Goal: Transaction & Acquisition: Purchase product/service

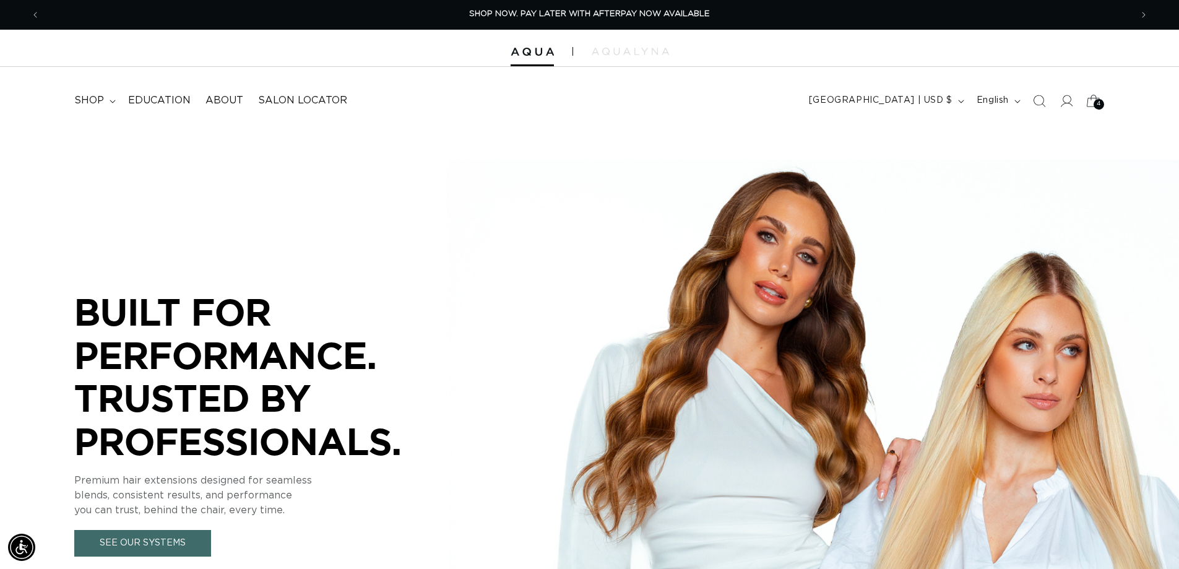
click at [1094, 100] on icon at bounding box center [1092, 100] width 29 height 29
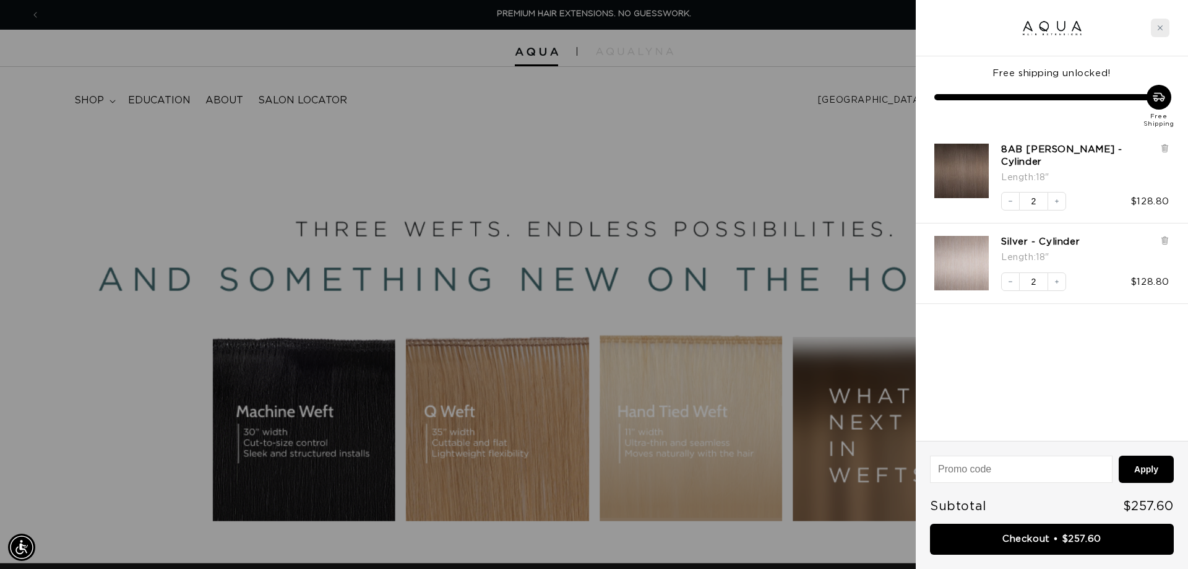
click at [1160, 25] on icon "Close cart" at bounding box center [1160, 28] width 6 height 6
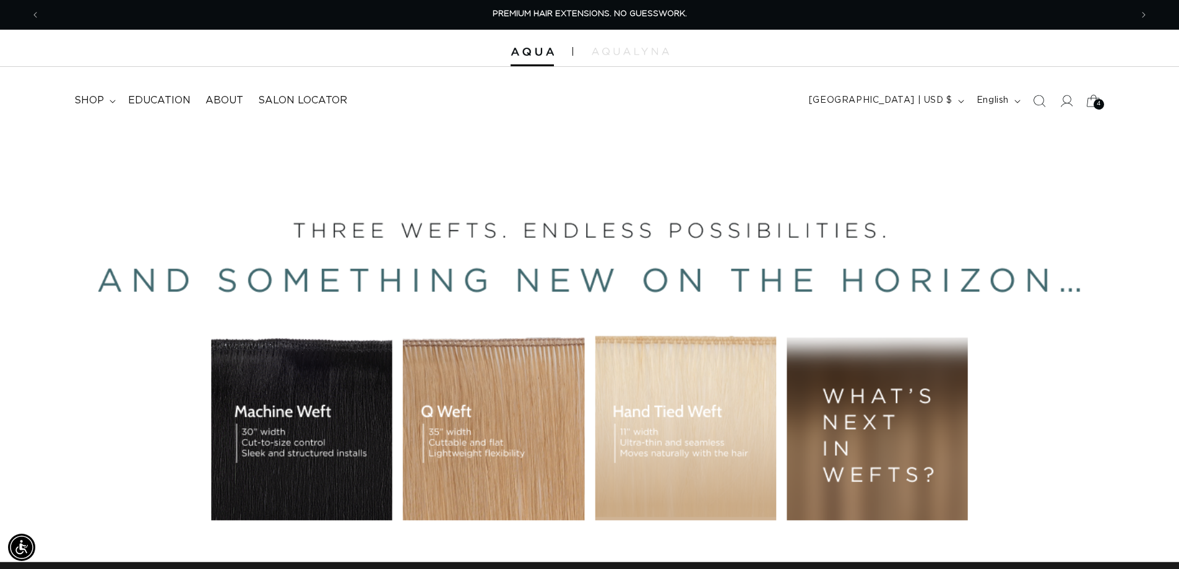
click at [1099, 100] on span "4" at bounding box center [1098, 104] width 4 height 11
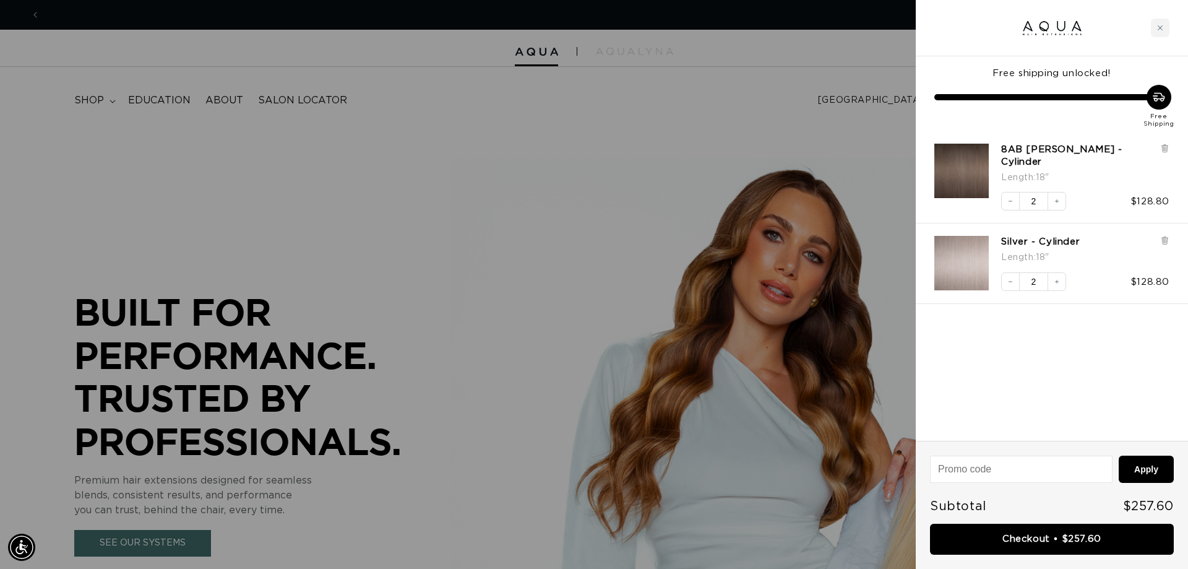
scroll to position [0, 1100]
click at [1164, 145] on icon at bounding box center [1164, 147] width 2 height 6
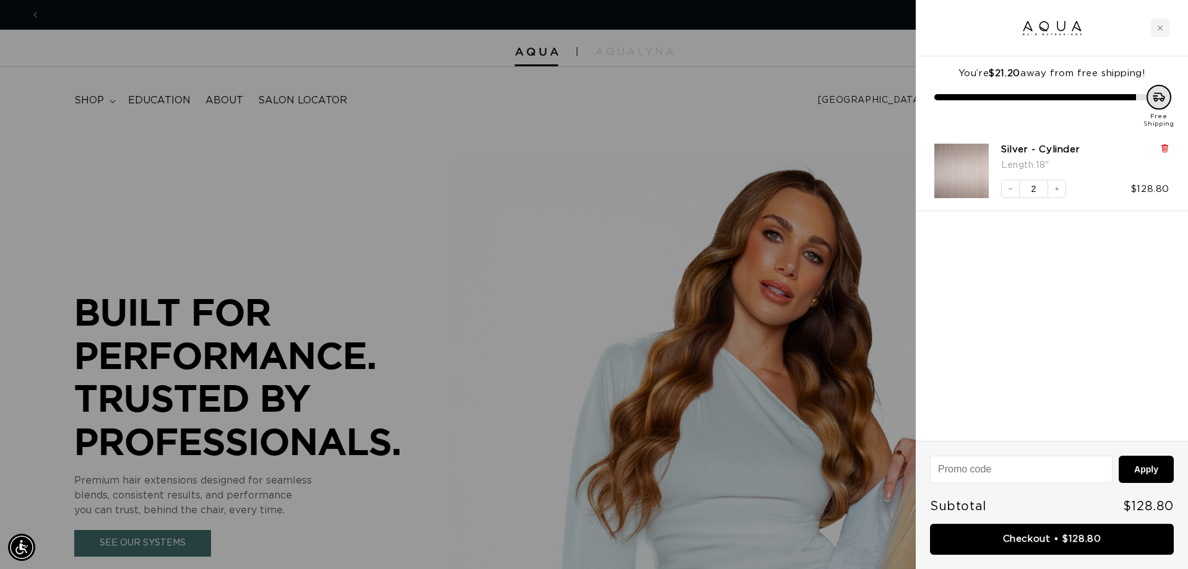
scroll to position [0, 2200]
click at [1162, 147] on icon at bounding box center [1164, 148] width 9 height 9
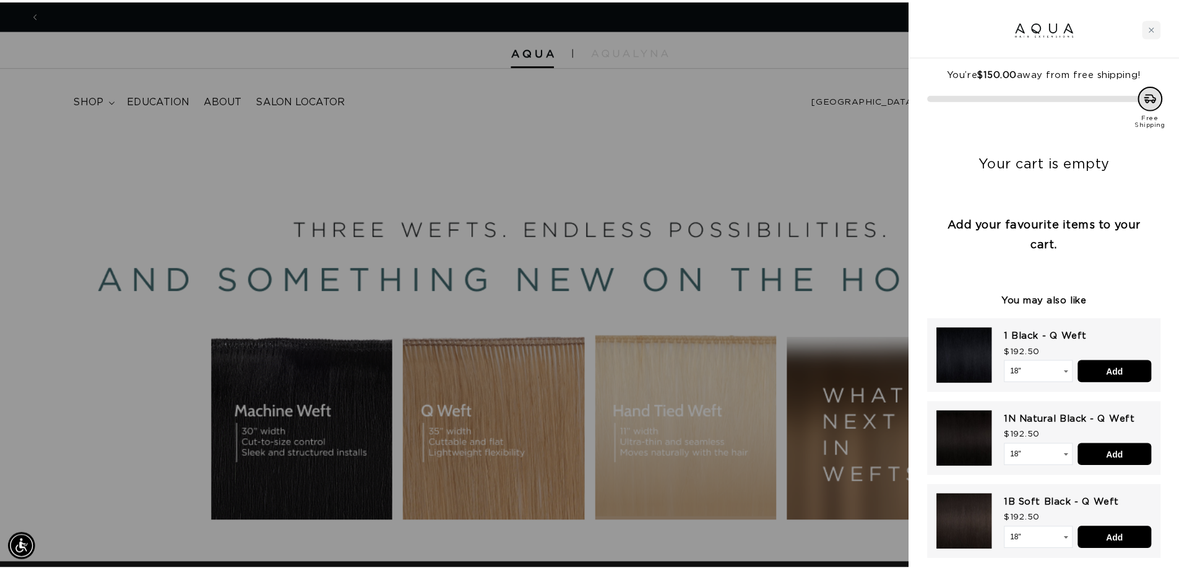
scroll to position [0, 0]
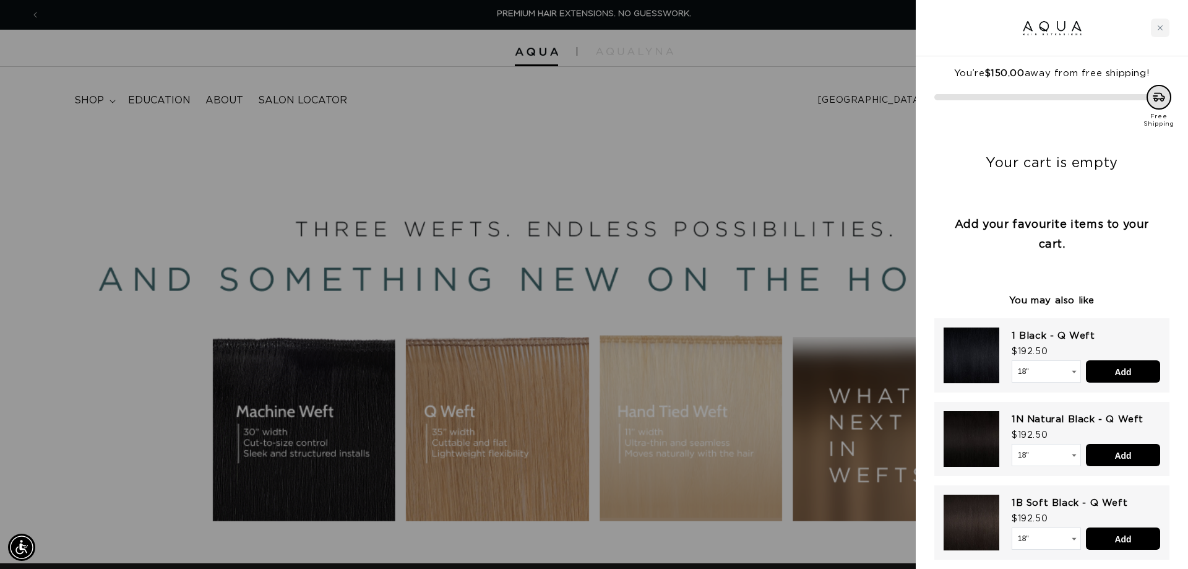
click at [655, 126] on div at bounding box center [594, 284] width 1188 height 569
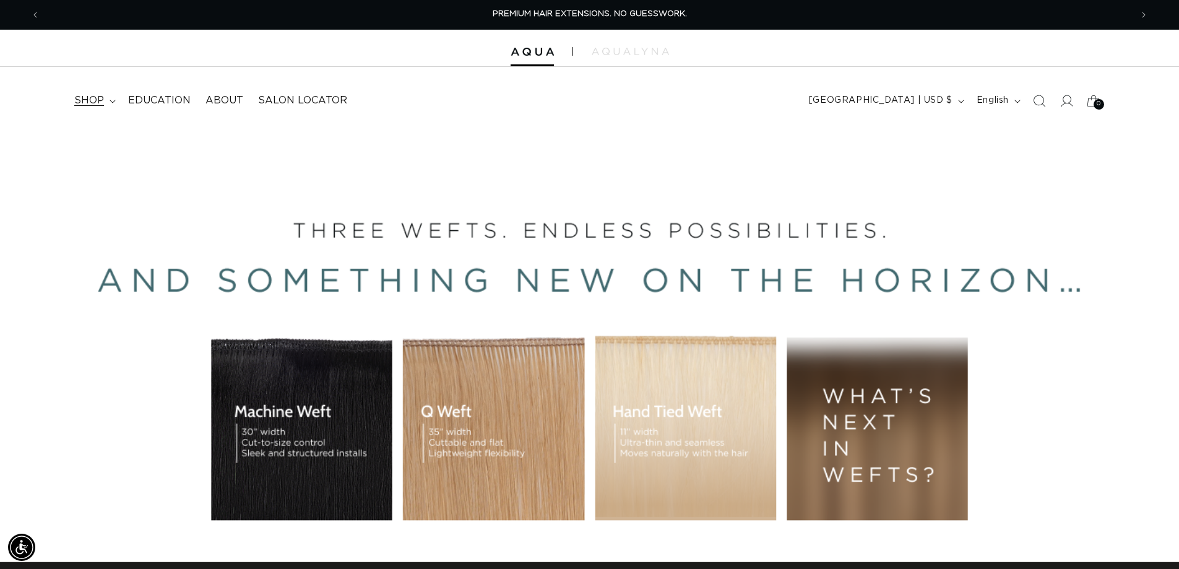
click at [92, 99] on span "shop" at bounding box center [89, 100] width 30 height 13
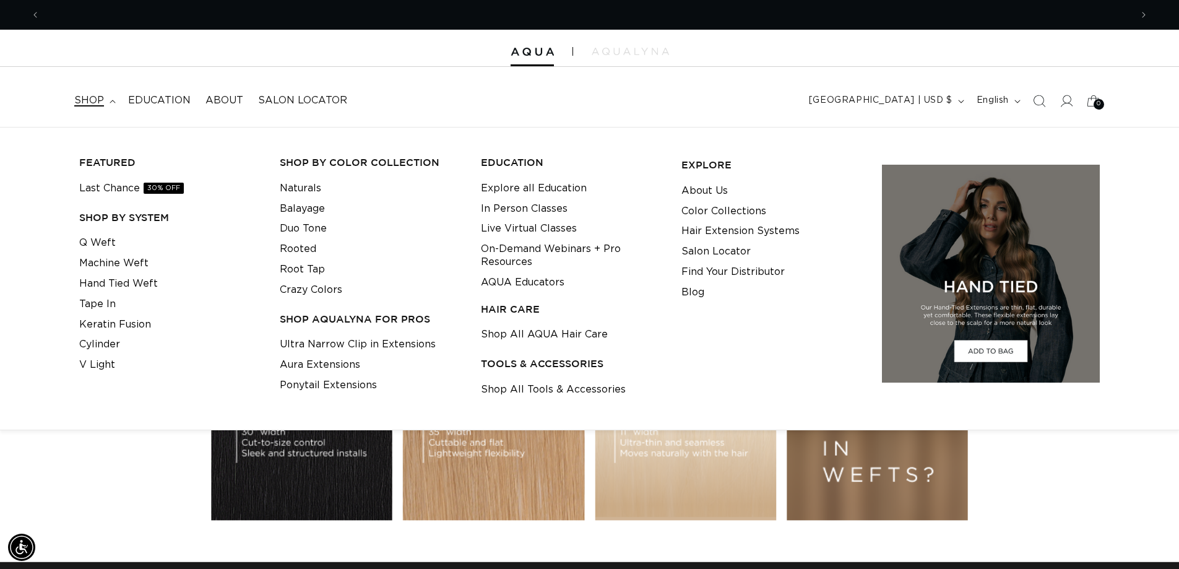
scroll to position [0, 1091]
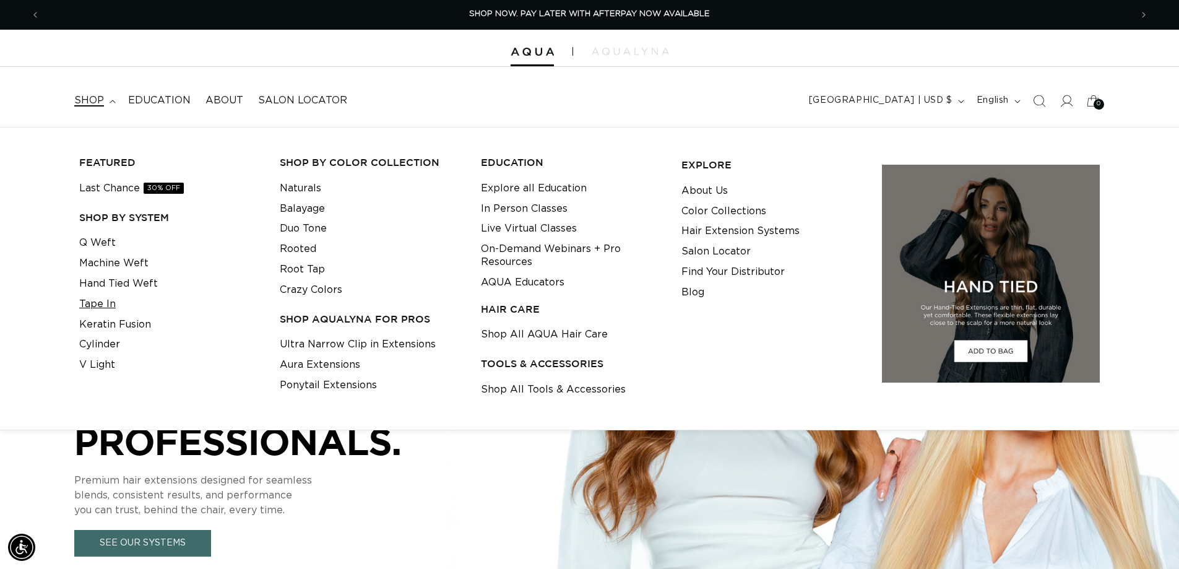
click at [101, 304] on link "Tape In" at bounding box center [97, 304] width 37 height 20
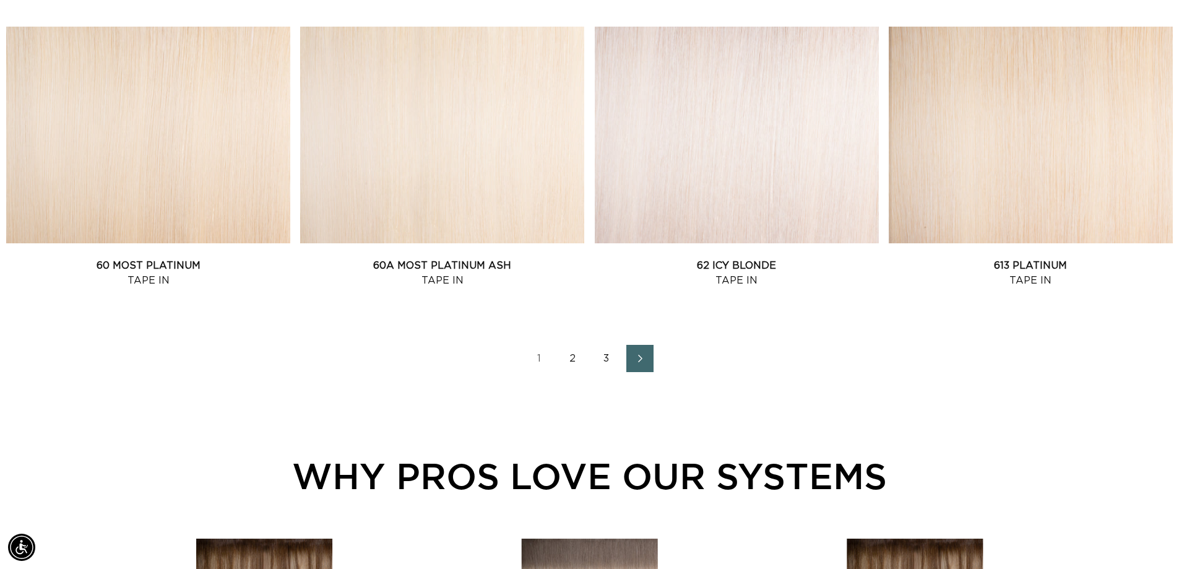
scroll to position [0, 2181]
click at [217, 258] on link "60 Most Platinum Tape In" at bounding box center [148, 273] width 284 height 30
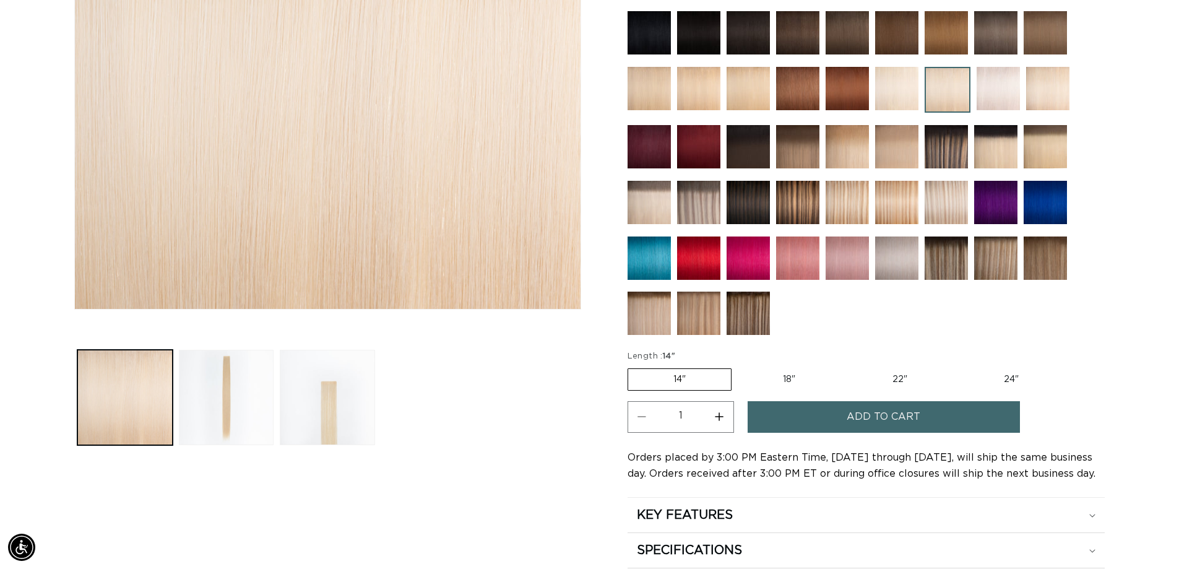
scroll to position [371, 0]
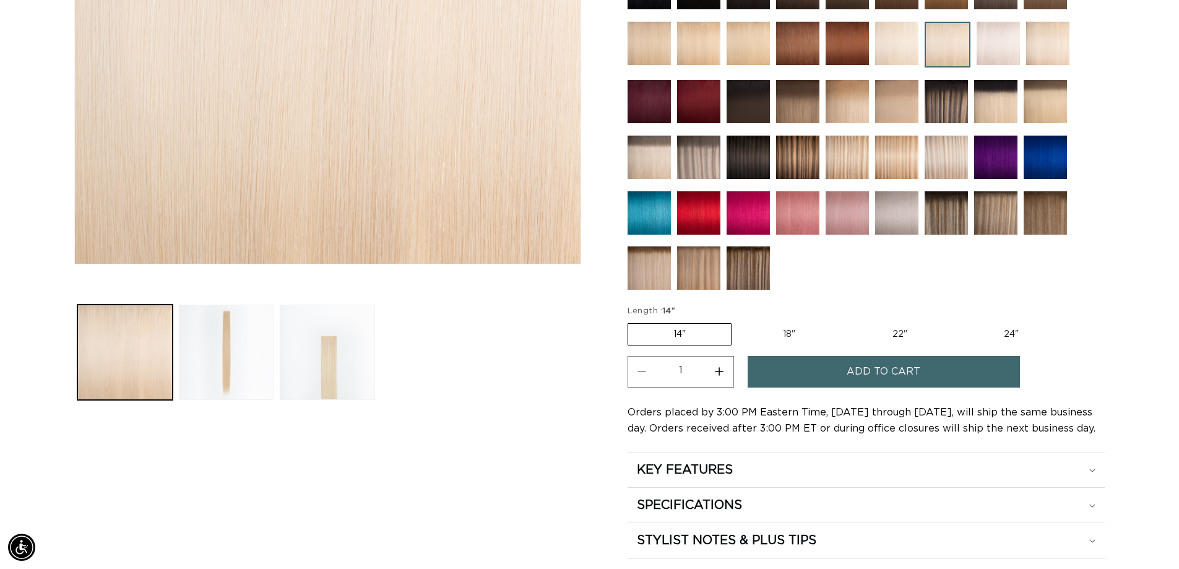
click at [1015, 330] on label "24" Variant sold out or unavailable" at bounding box center [1010, 334] width 105 height 21
click at [959, 321] on input "24" Variant sold out or unavailable" at bounding box center [958, 320] width 1 height 1
radio input "true"
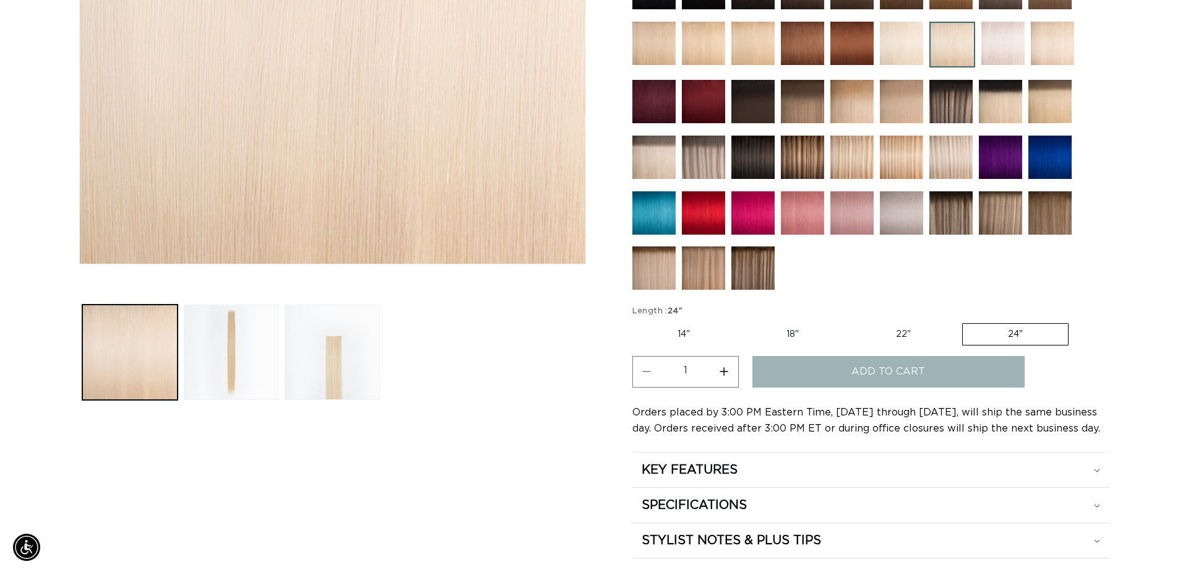
scroll to position [0, 1091]
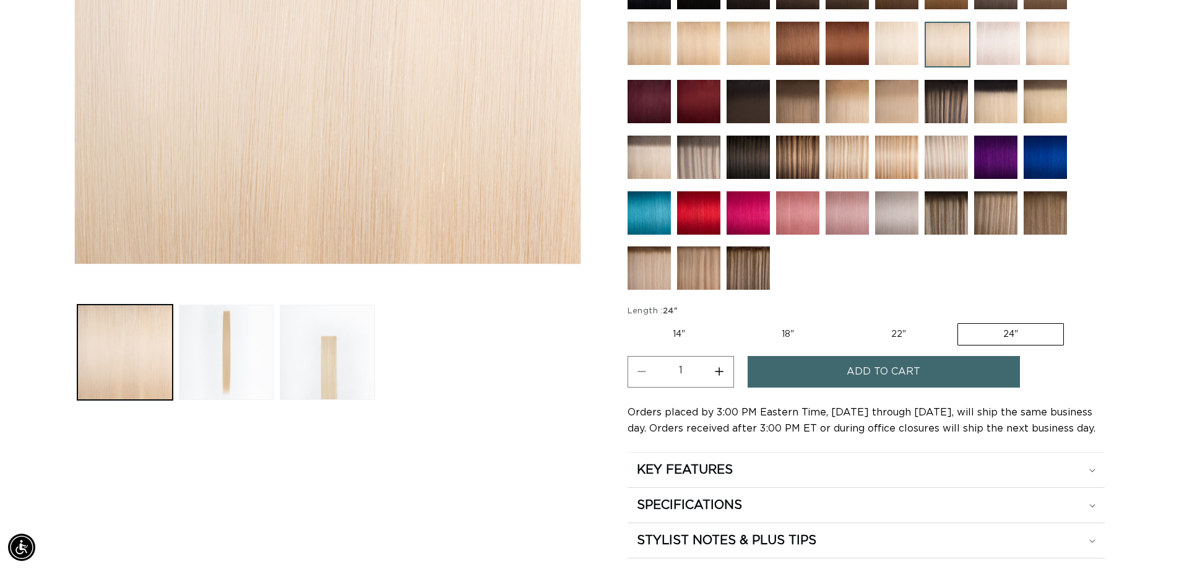
click at [716, 369] on button "Increase quantity for 60 Most Platinum - Tape In" at bounding box center [719, 372] width 28 height 32
type input "2"
click at [821, 371] on button "Add to cart" at bounding box center [883, 372] width 272 height 32
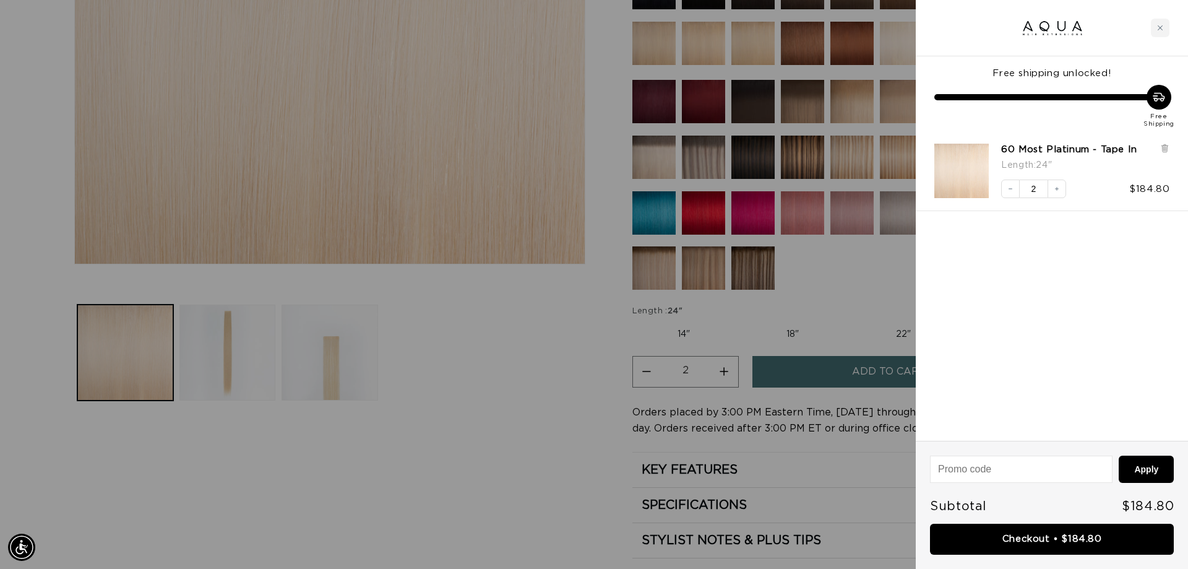
scroll to position [0, 1100]
click at [1001, 531] on link "Checkout • $184.80" at bounding box center [1052, 539] width 244 height 32
